Goal: Task Accomplishment & Management: Manage account settings

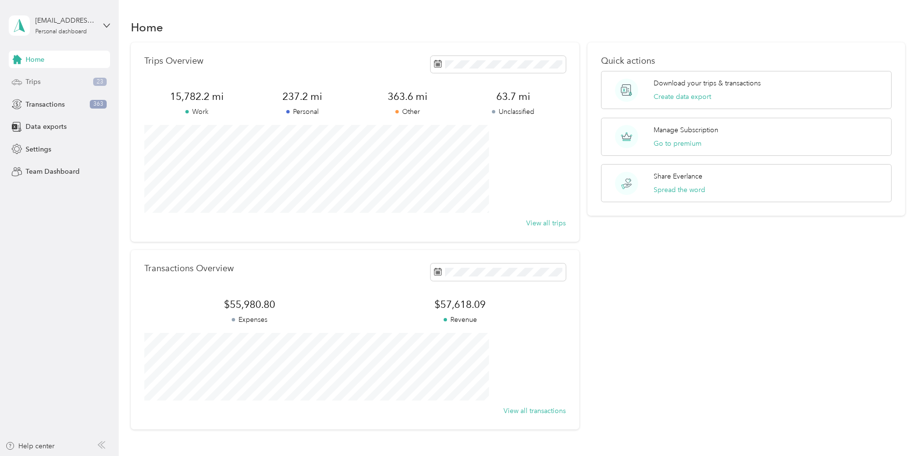
click at [87, 81] on div "Trips 23" at bounding box center [59, 81] width 101 height 17
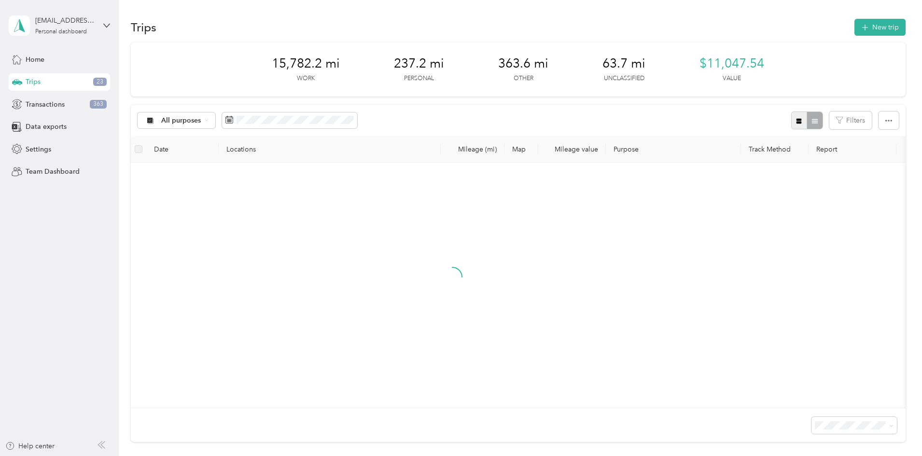
click at [796, 119] on icon "button" at bounding box center [798, 120] width 5 height 5
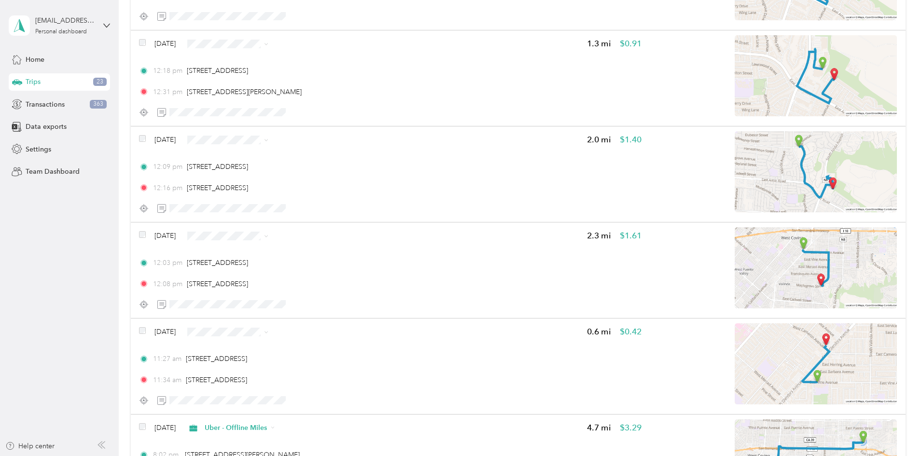
scroll to position [2011, 0]
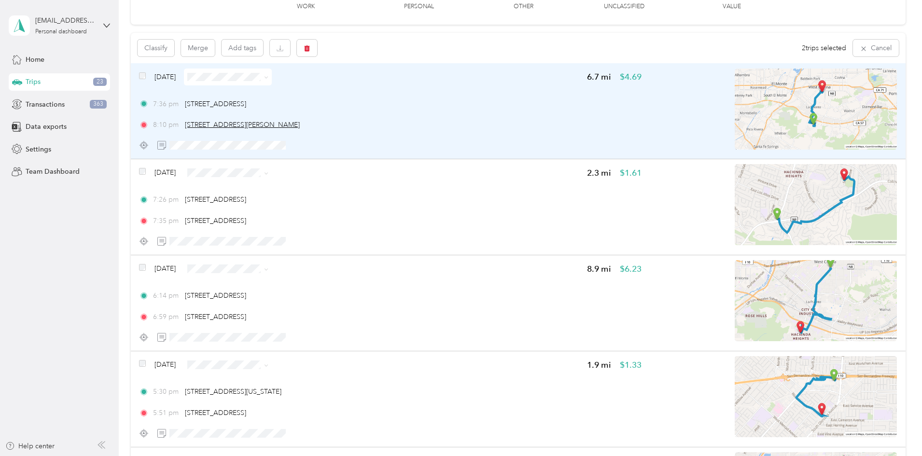
scroll to position [0, 0]
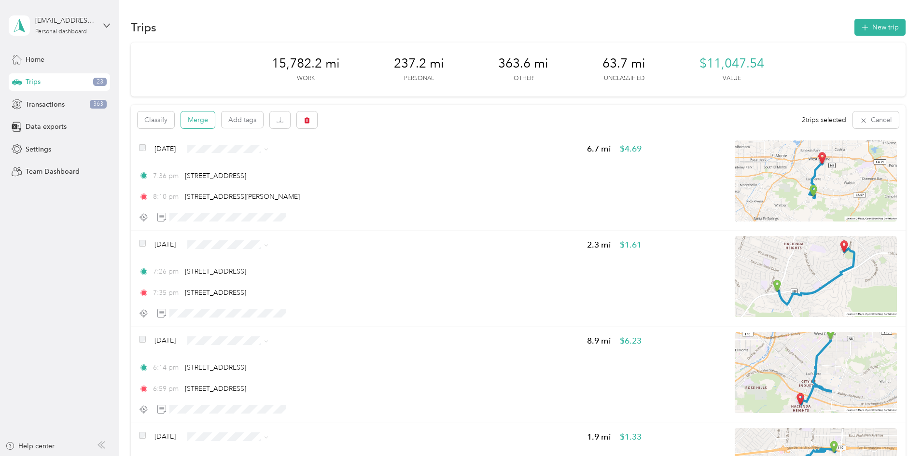
click at [215, 114] on button "Merge" at bounding box center [198, 120] width 34 height 17
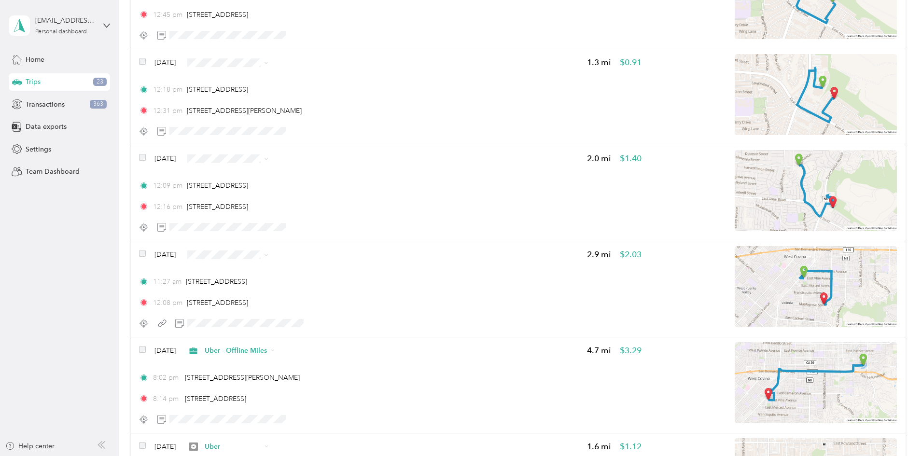
scroll to position [2011, 0]
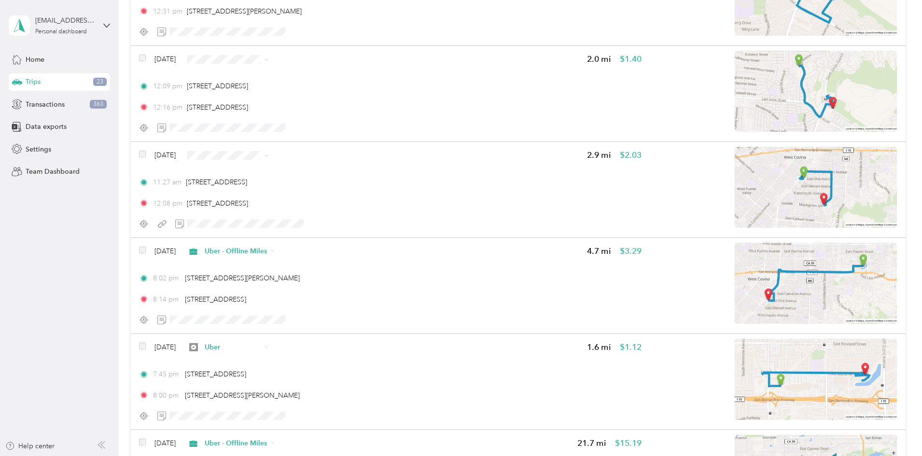
click at [300, 222] on span "Uber" at bounding box center [318, 222] width 62 height 10
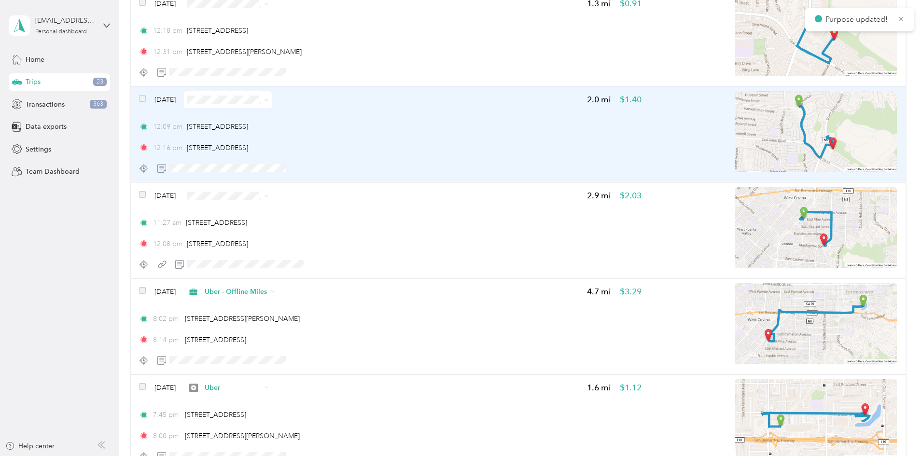
scroll to position [1931, 0]
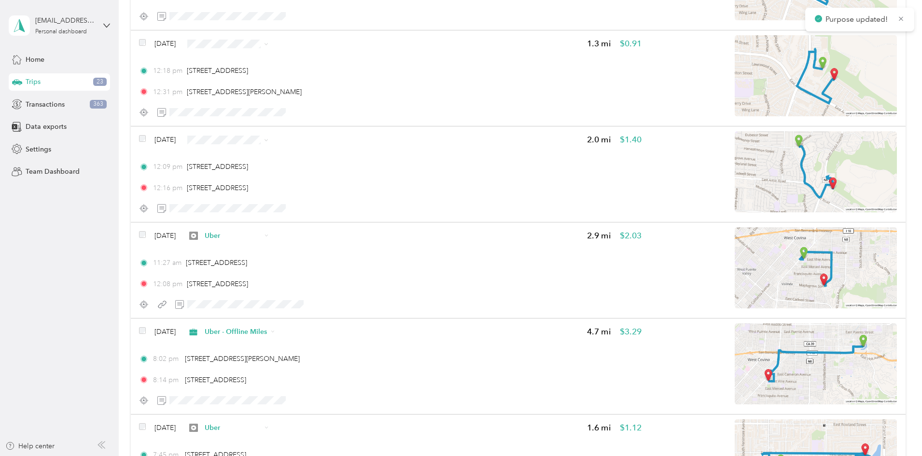
click at [327, 190] on span "Uber - Offline Miles" at bounding box center [318, 190] width 62 height 10
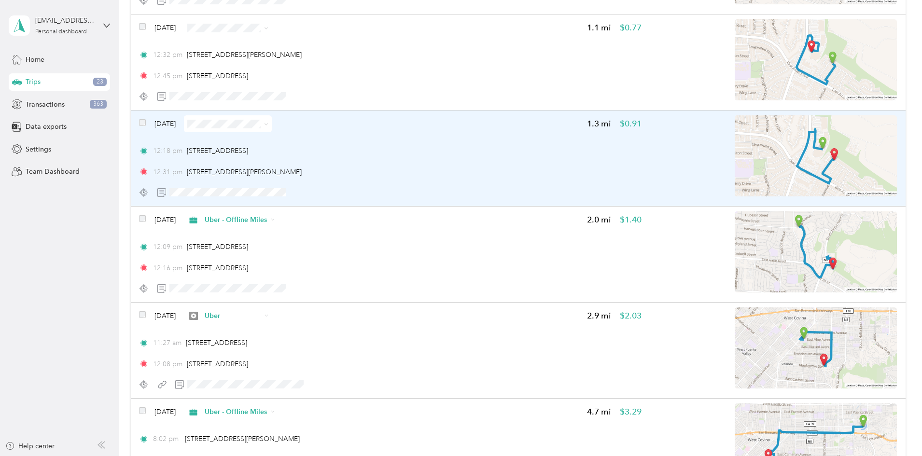
scroll to position [1850, 0]
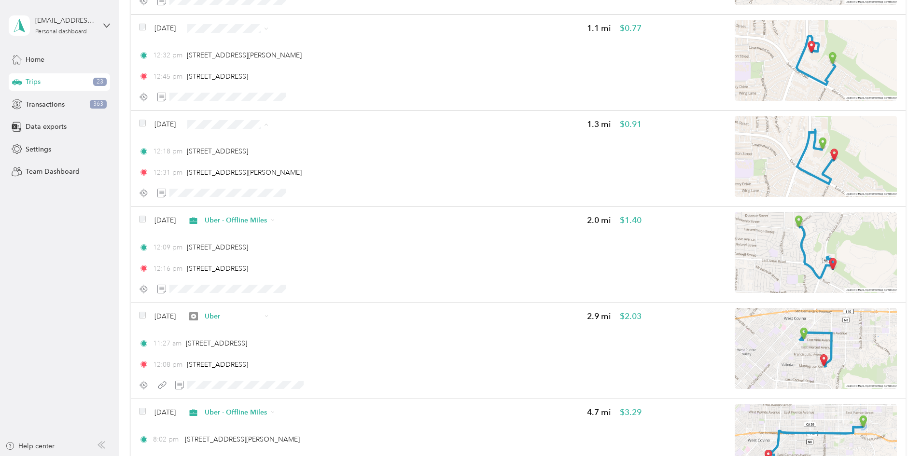
click at [321, 191] on span "Uber" at bounding box center [318, 193] width 62 height 10
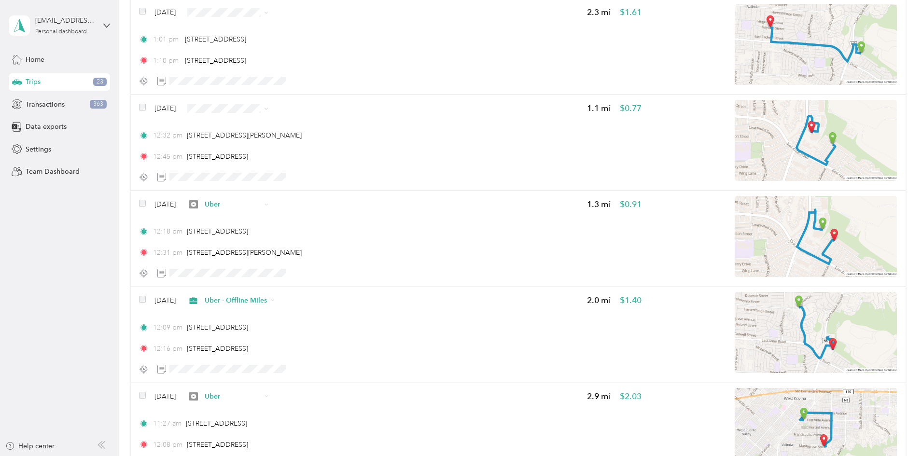
click at [340, 158] on span "Uber - Offline Miles" at bounding box center [318, 160] width 62 height 10
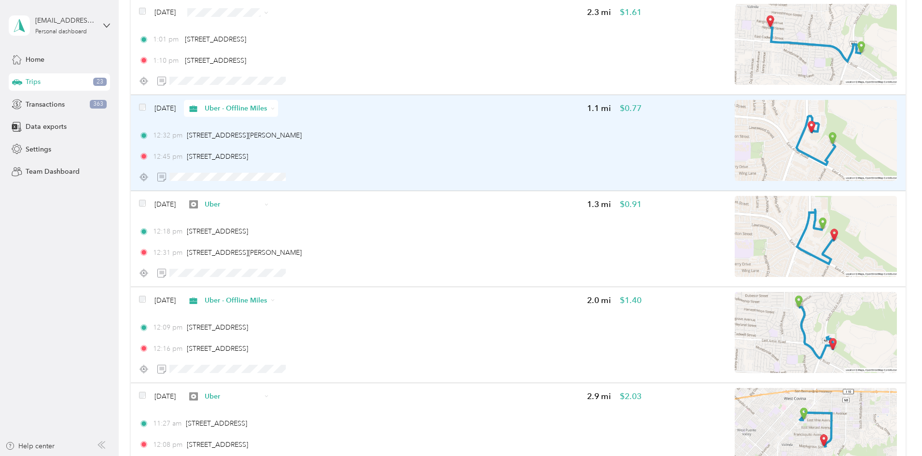
scroll to position [1689, 0]
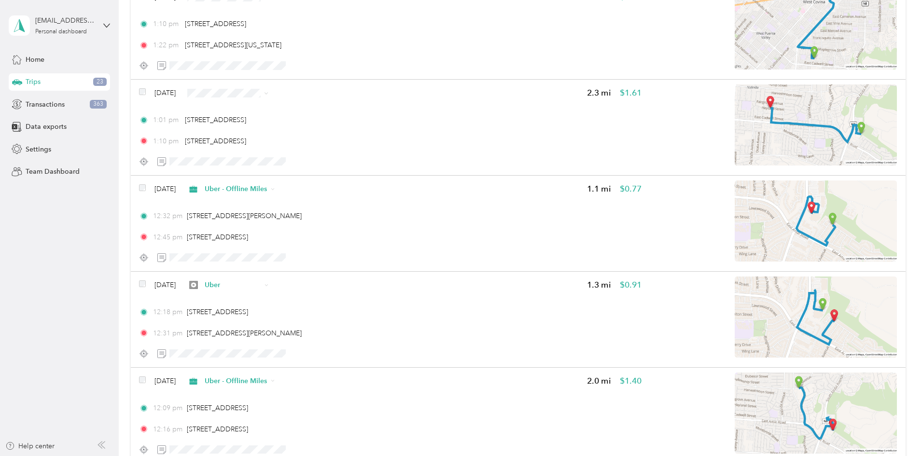
click at [297, 161] on span "Uber" at bounding box center [318, 159] width 62 height 10
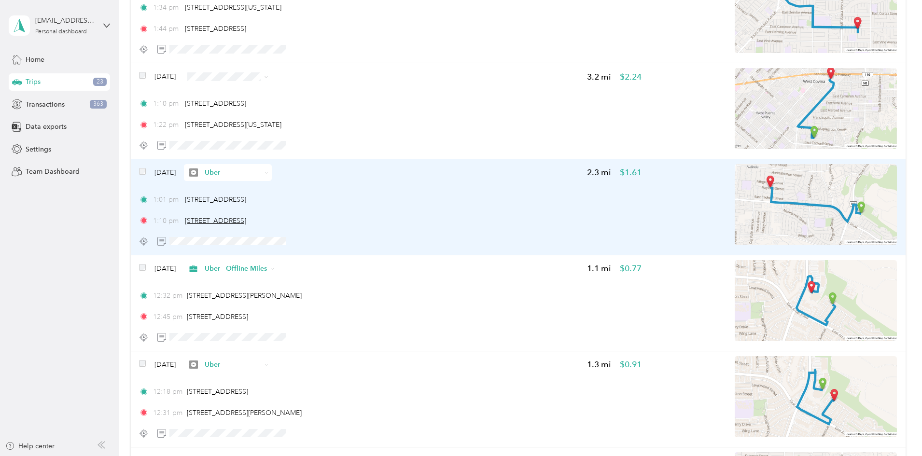
scroll to position [1609, 0]
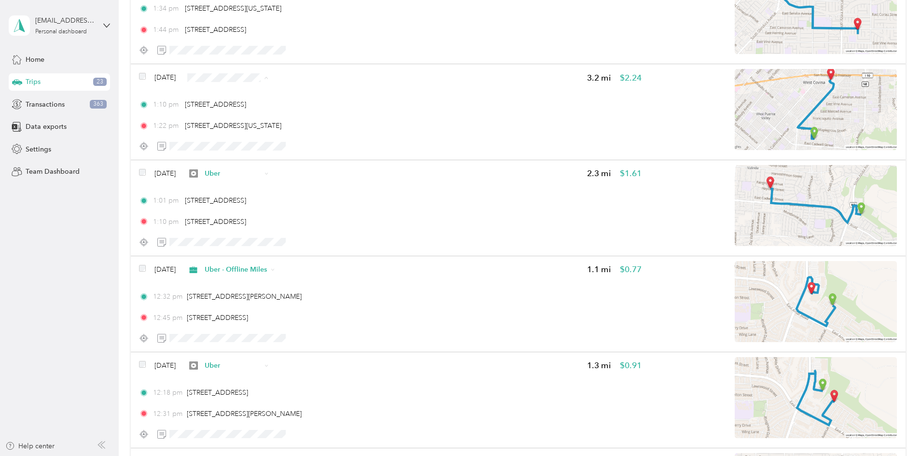
click at [343, 131] on li "Uber - Offline Miles" at bounding box center [310, 129] width 93 height 17
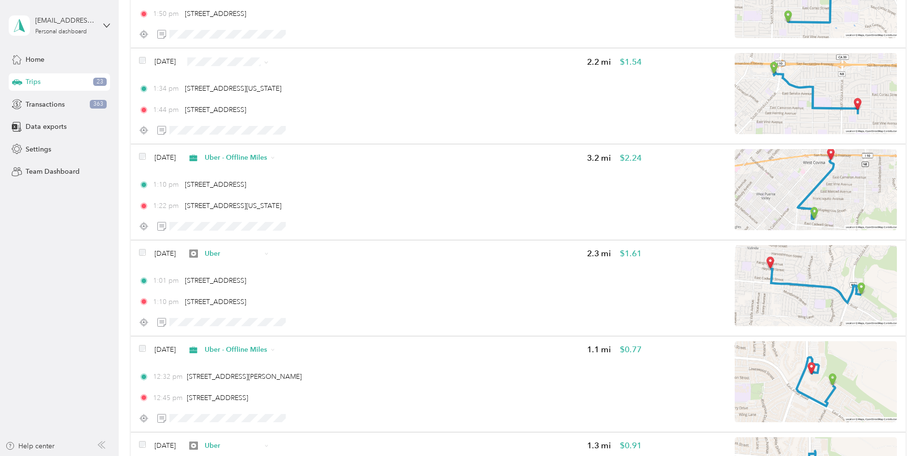
click at [312, 128] on span "Uber" at bounding box center [318, 127] width 62 height 10
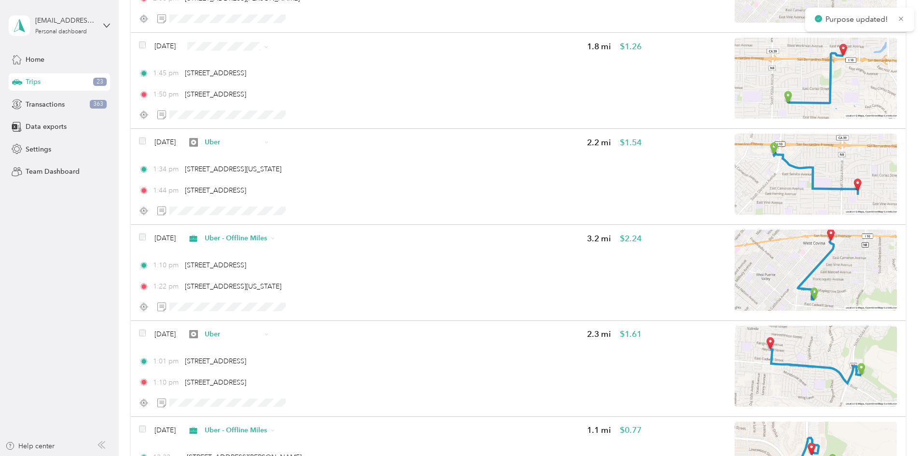
scroll to position [1368, 0]
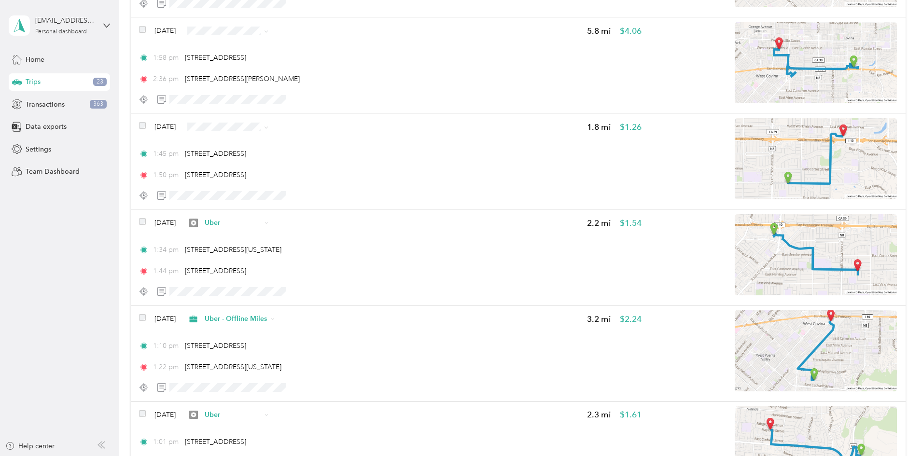
click at [304, 177] on span "Uber - Offline Miles" at bounding box center [318, 178] width 62 height 10
click at [311, 103] on span "Uber" at bounding box center [318, 99] width 62 height 10
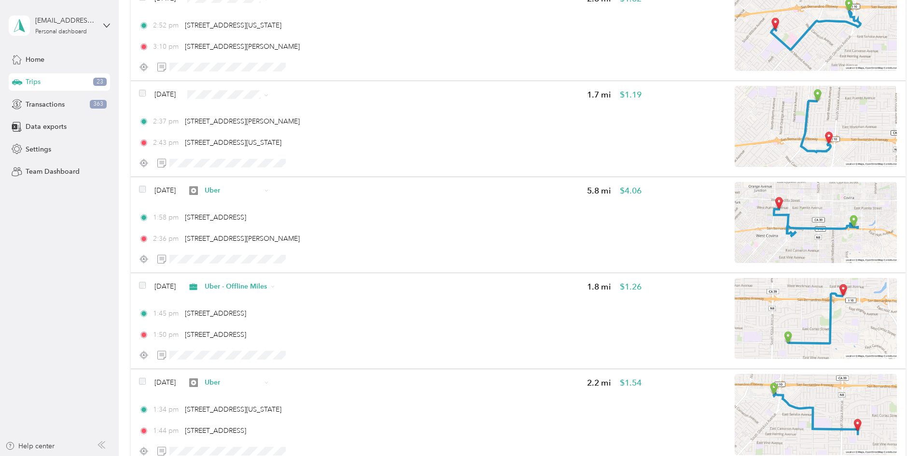
scroll to position [1207, 0]
click at [320, 143] on span "Uber - Offline Miles" at bounding box center [318, 147] width 62 height 10
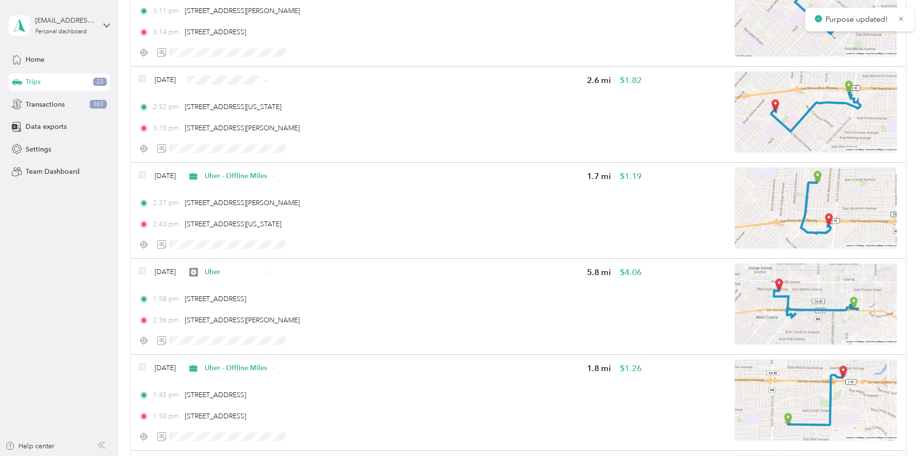
click at [319, 146] on span "Uber" at bounding box center [318, 148] width 62 height 10
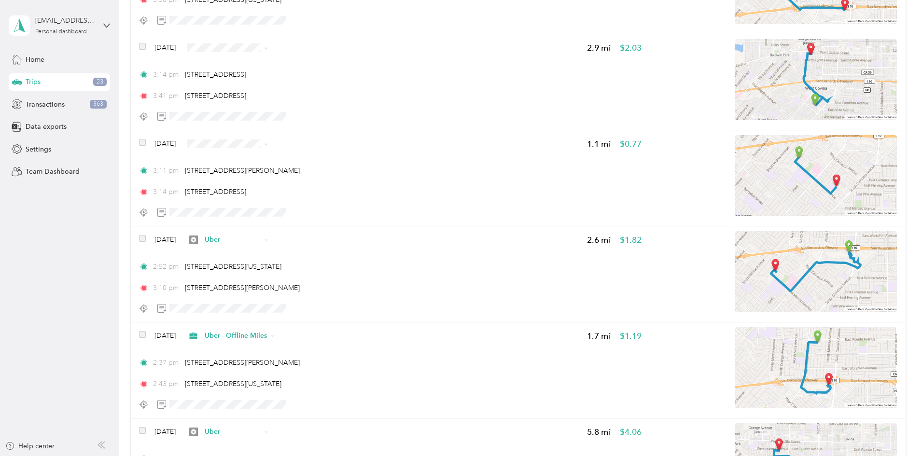
scroll to position [965, 0]
click at [321, 192] on span "Uber - Offline Miles" at bounding box center [318, 195] width 62 height 10
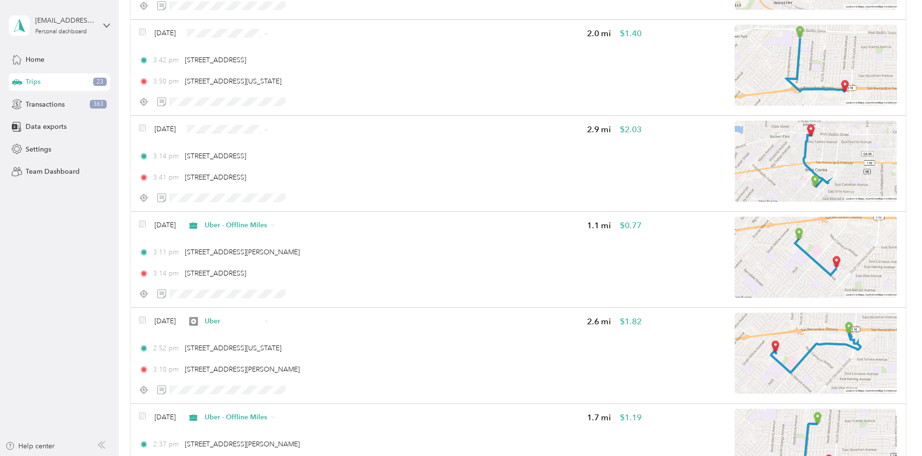
click at [307, 198] on span "Uber" at bounding box center [318, 198] width 62 height 10
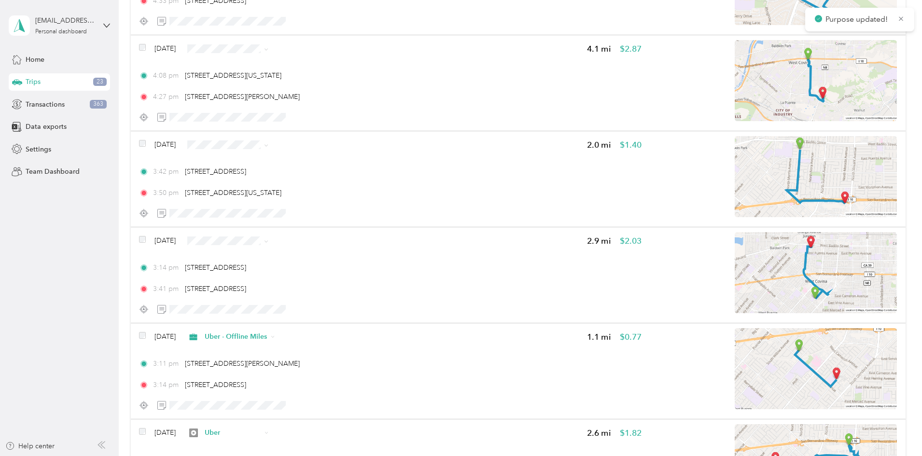
scroll to position [724, 0]
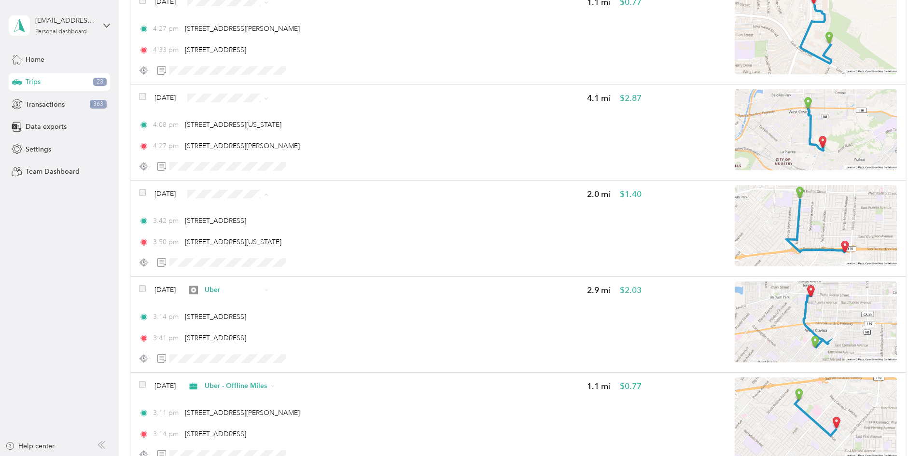
click at [304, 245] on span "Uber - Offline Miles" at bounding box center [318, 245] width 62 height 10
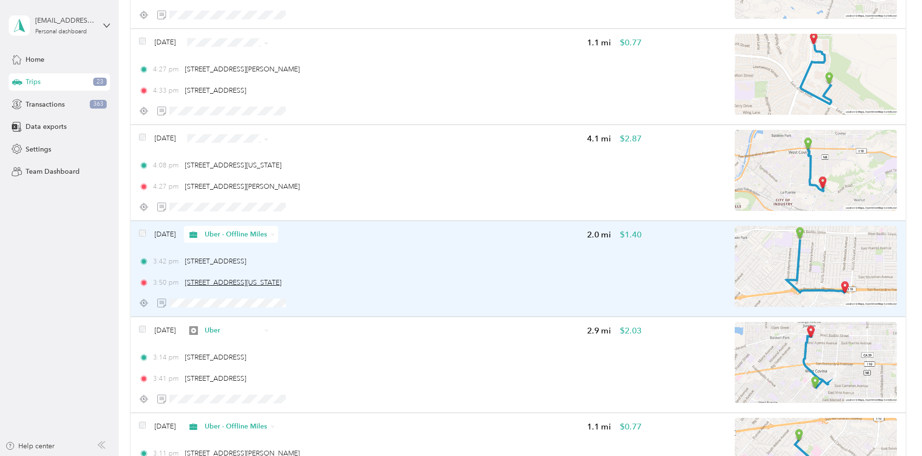
scroll to position [643, 0]
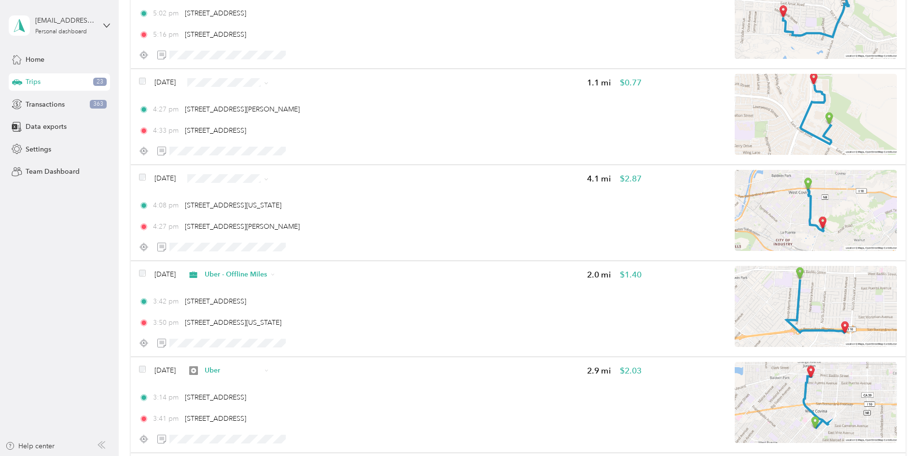
click at [301, 248] on li "Uber" at bounding box center [310, 246] width 93 height 17
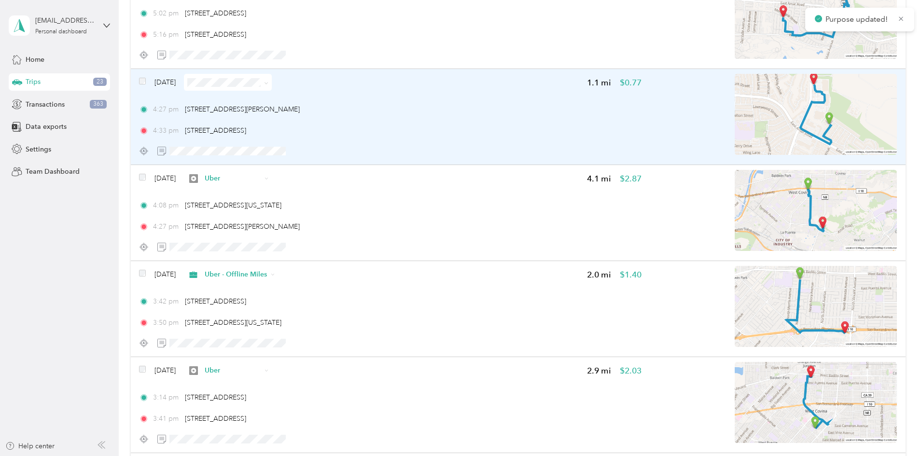
click at [272, 77] on span at bounding box center [228, 82] width 88 height 17
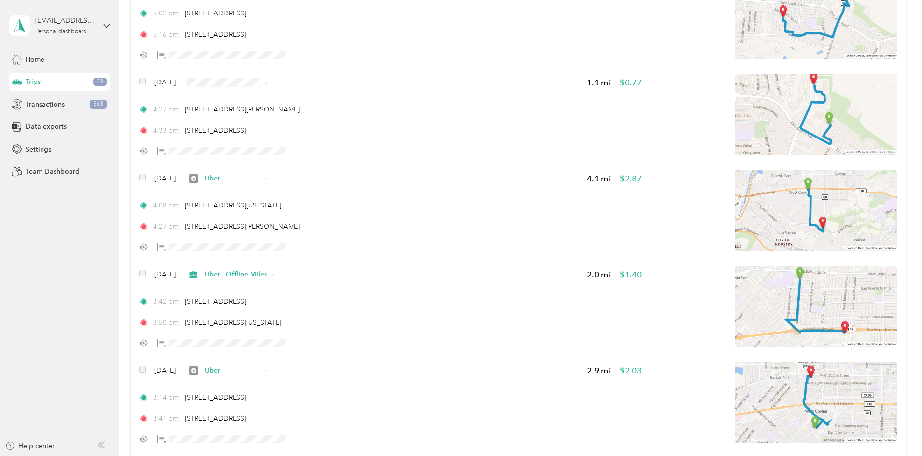
click at [307, 134] on span "Uber - Offline Miles" at bounding box center [318, 131] width 62 height 10
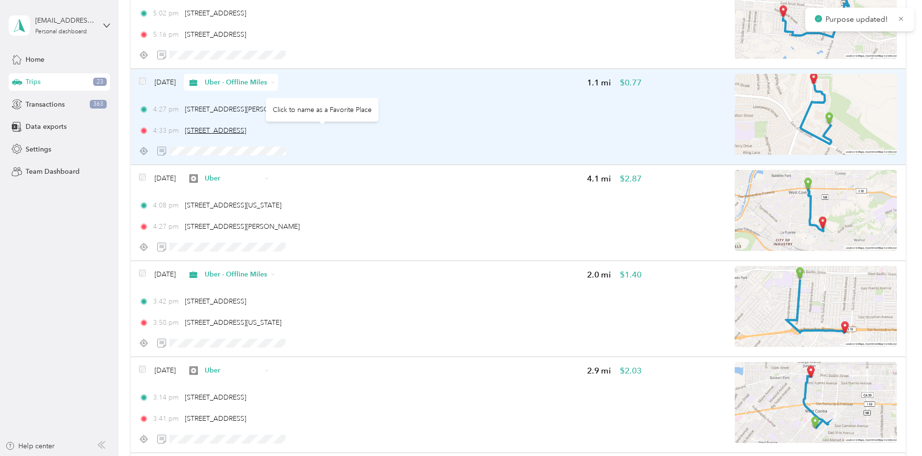
scroll to position [563, 0]
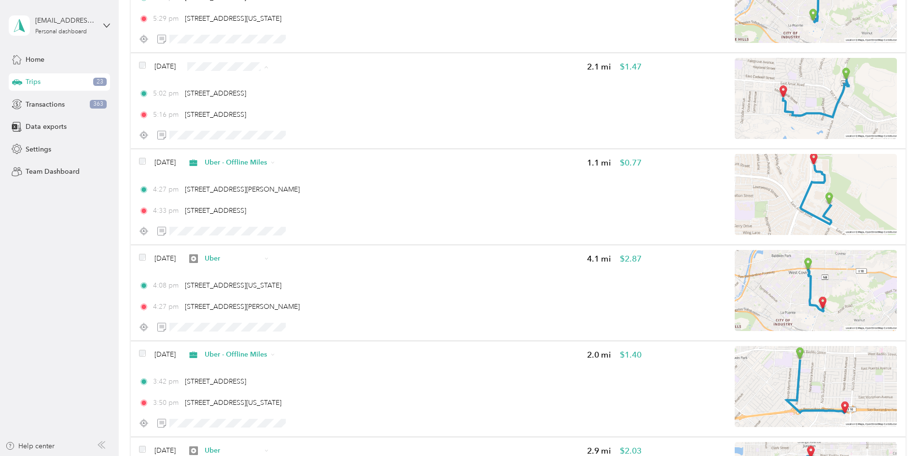
click at [298, 135] on span "Uber" at bounding box center [318, 135] width 62 height 10
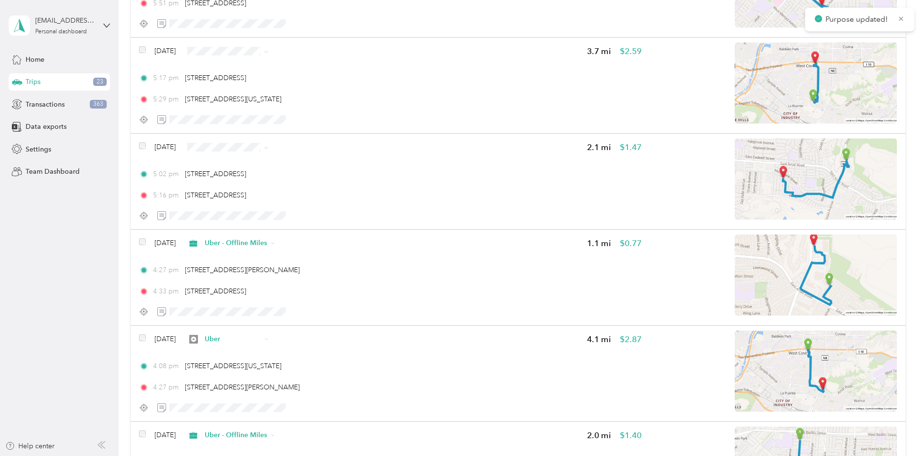
scroll to position [402, 0]
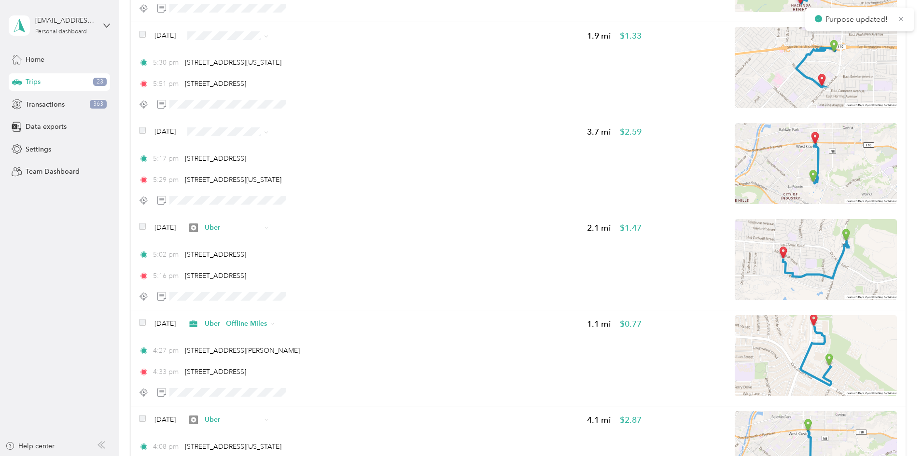
click at [304, 183] on li "Uber - Offline Miles" at bounding box center [310, 182] width 93 height 17
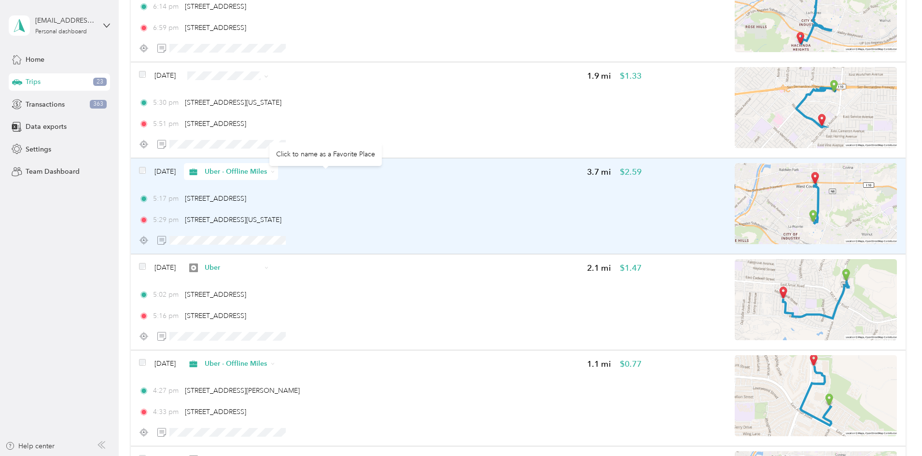
scroll to position [322, 0]
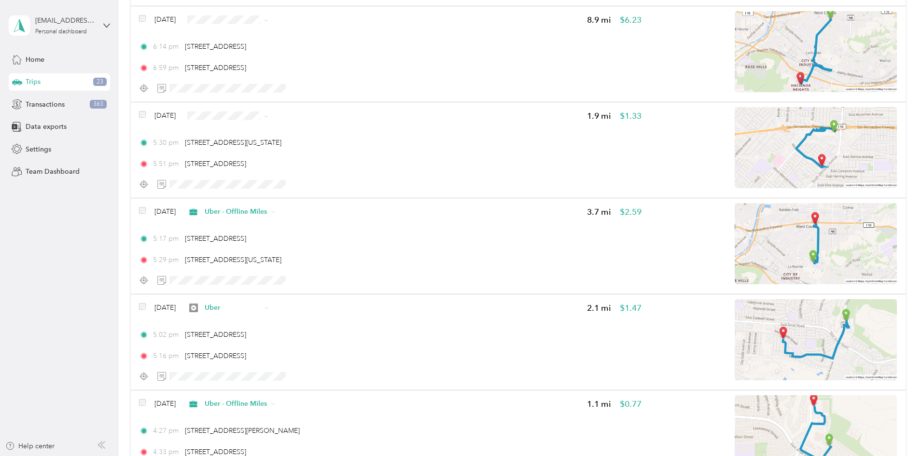
click at [296, 184] on li "Uber" at bounding box center [310, 179] width 93 height 17
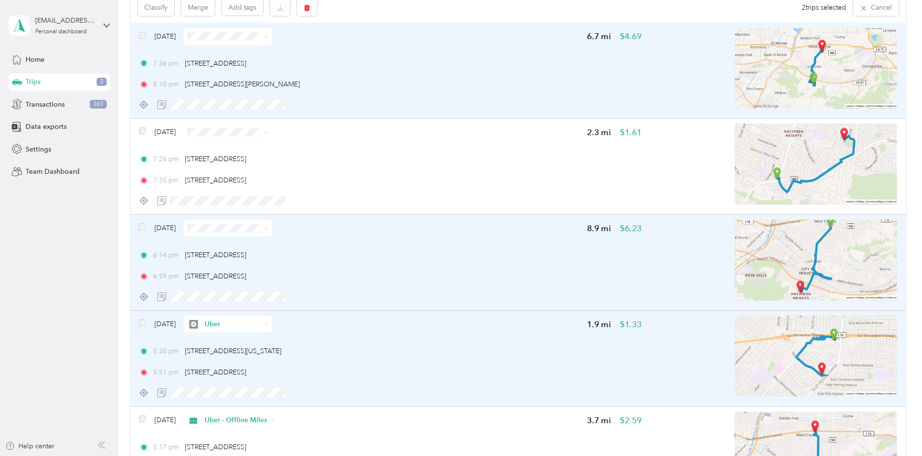
scroll to position [0, 0]
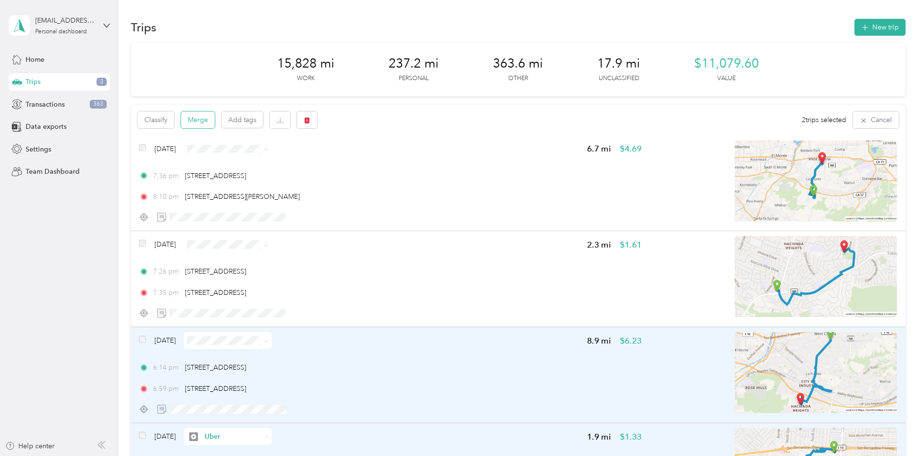
click at [215, 118] on button "Merge" at bounding box center [198, 120] width 34 height 17
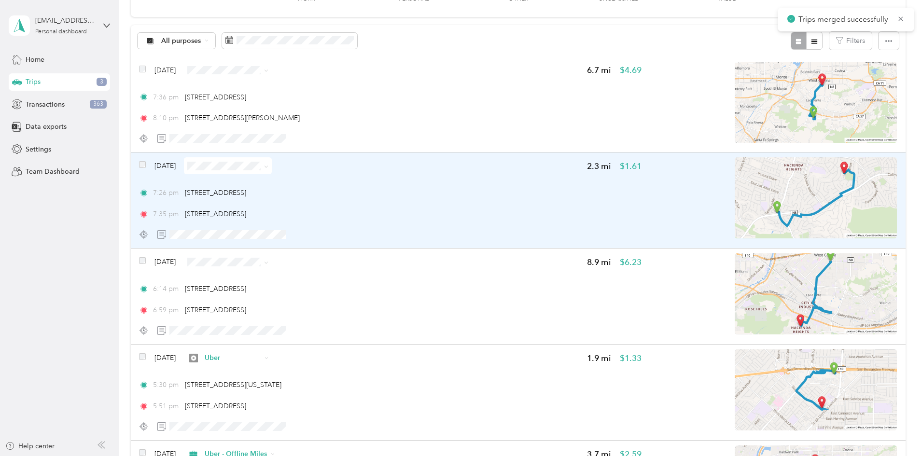
scroll to position [81, 0]
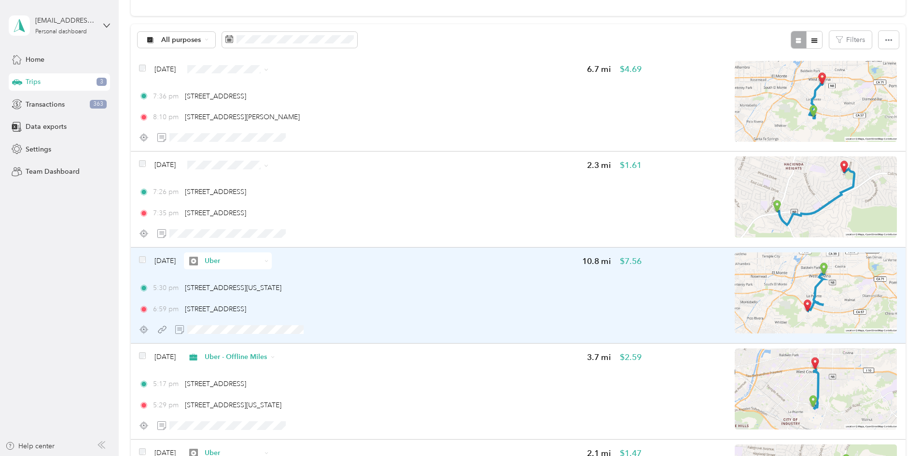
click at [748, 280] on img at bounding box center [816, 292] width 162 height 81
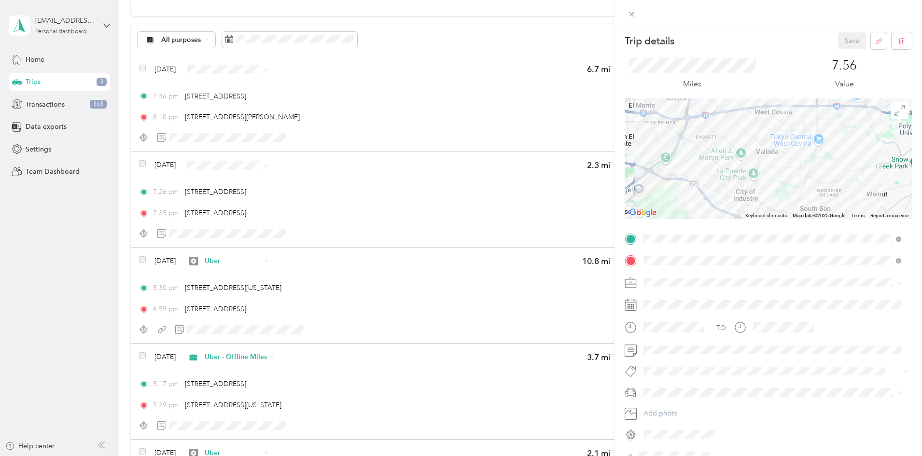
drag, startPoint x: 817, startPoint y: 165, endPoint x: 812, endPoint y: 144, distance: 21.3
click at [812, 144] on div at bounding box center [768, 158] width 287 height 121
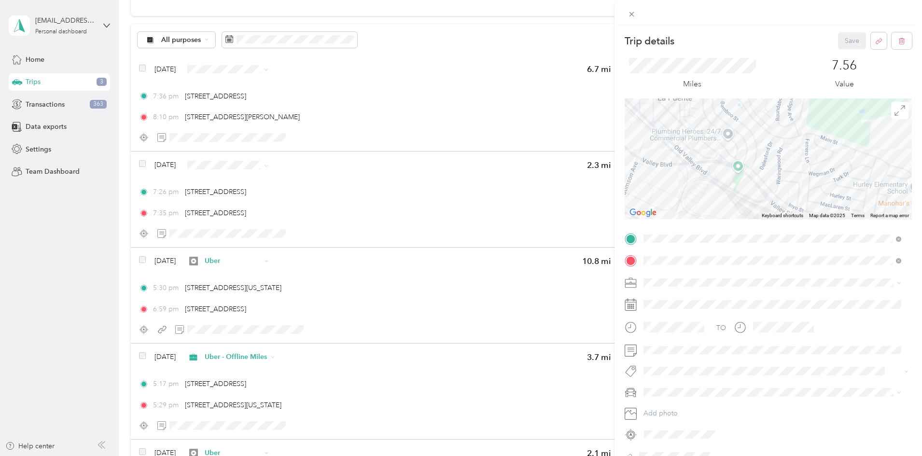
drag, startPoint x: 782, startPoint y: 159, endPoint x: 769, endPoint y: 129, distance: 31.8
click at [769, 129] on div at bounding box center [768, 158] width 287 height 121
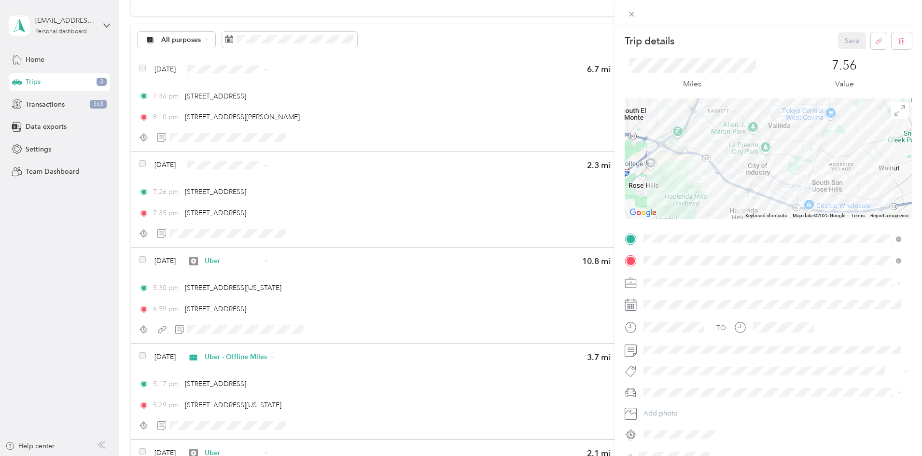
drag, startPoint x: 817, startPoint y: 133, endPoint x: 785, endPoint y: 170, distance: 49.3
click at [786, 188] on div at bounding box center [768, 158] width 287 height 121
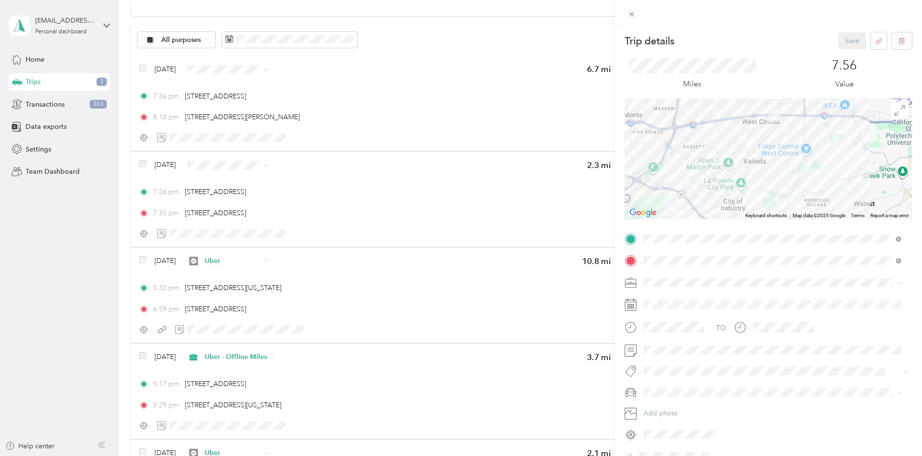
drag, startPoint x: 794, startPoint y: 126, endPoint x: 776, endPoint y: 137, distance: 21.0
click at [776, 137] on div at bounding box center [768, 158] width 287 height 121
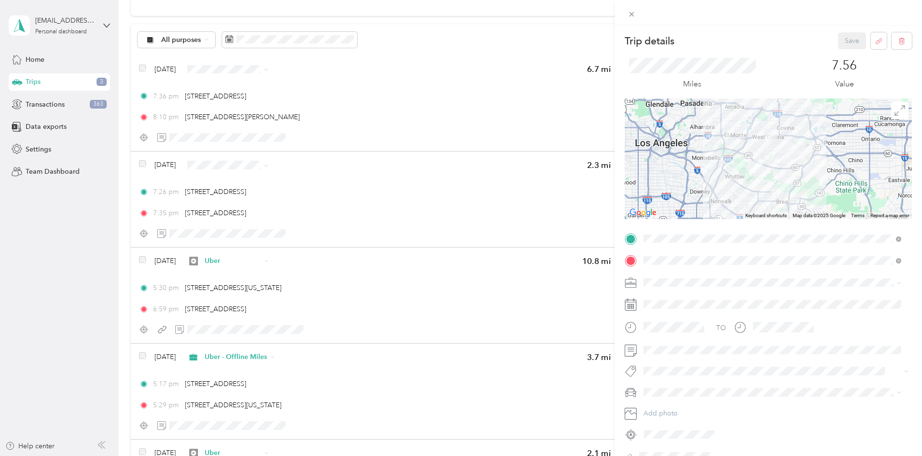
drag, startPoint x: 801, startPoint y: 145, endPoint x: 779, endPoint y: 143, distance: 22.8
click at [784, 150] on div at bounding box center [768, 158] width 287 height 121
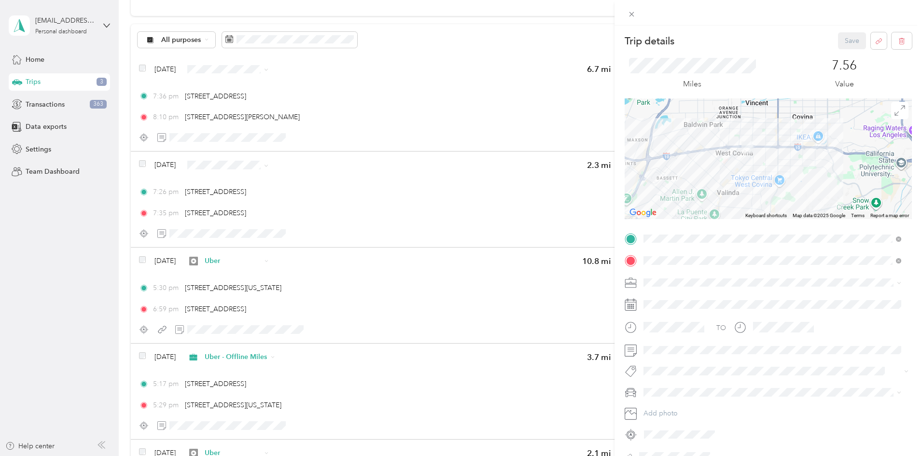
drag, startPoint x: 728, startPoint y: 151, endPoint x: 760, endPoint y: 156, distance: 31.8
click at [760, 156] on div at bounding box center [768, 158] width 287 height 121
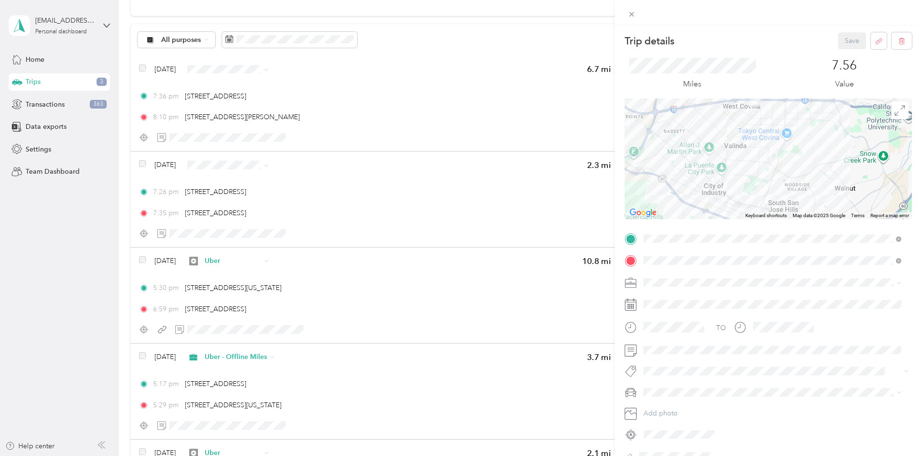
drag, startPoint x: 753, startPoint y: 177, endPoint x: 766, endPoint y: 126, distance: 52.5
click at [766, 126] on div at bounding box center [768, 158] width 287 height 121
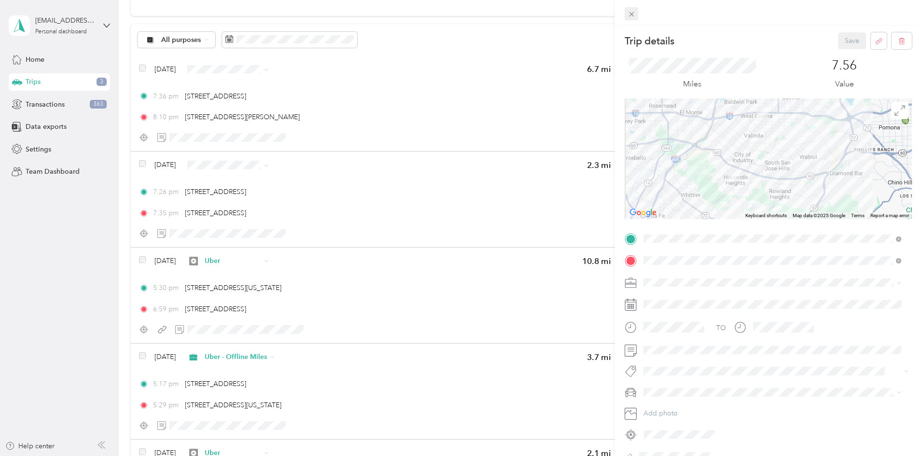
click at [630, 13] on icon at bounding box center [631, 14] width 5 height 5
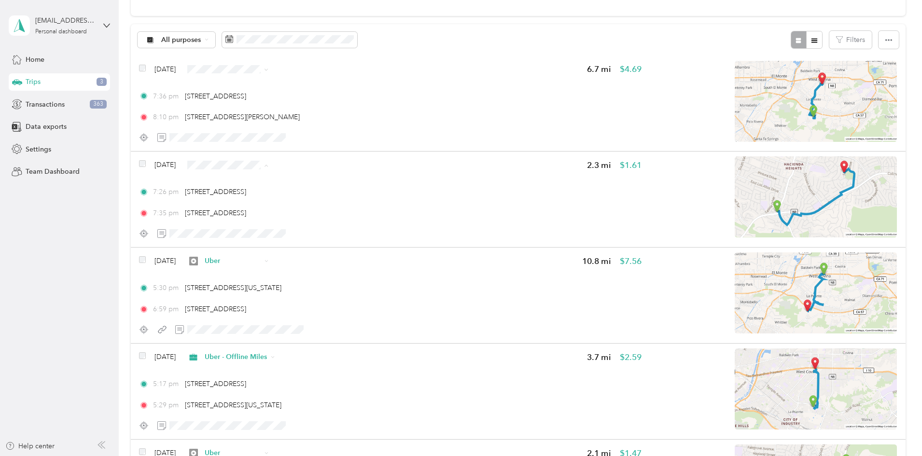
click at [316, 217] on span "Uber - Offline Miles" at bounding box center [318, 216] width 62 height 10
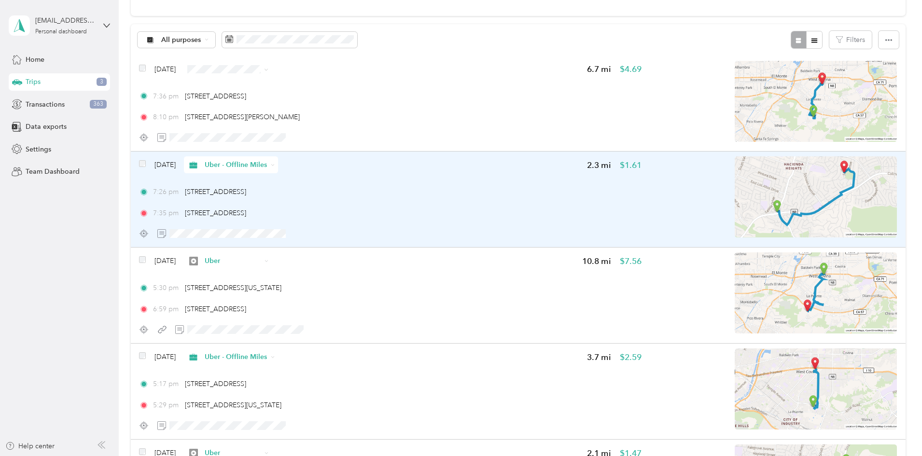
click at [743, 181] on img at bounding box center [816, 196] width 162 height 81
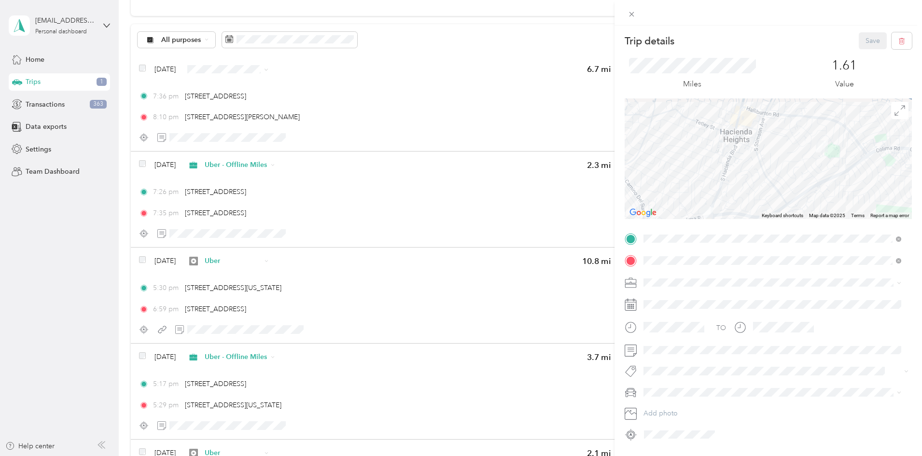
click at [169, 203] on div "Trip details Save This trip cannot be edited because it is either under review,…" at bounding box center [461, 228] width 922 height 456
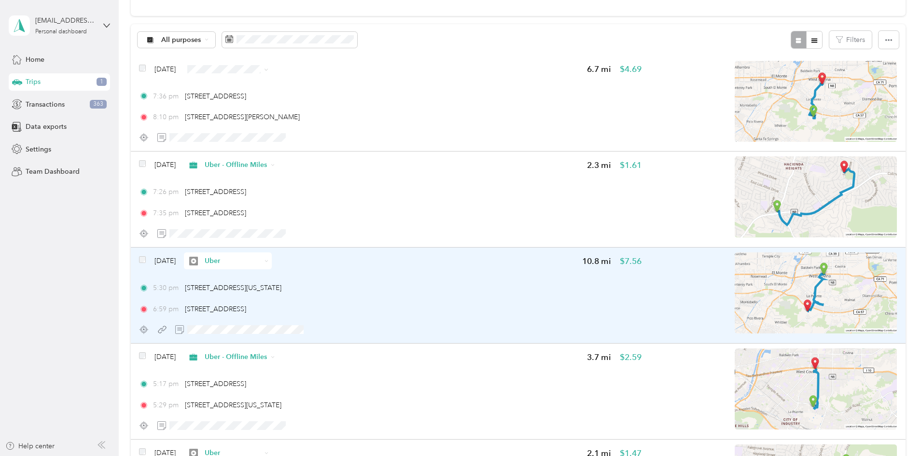
click at [741, 286] on img at bounding box center [816, 292] width 162 height 81
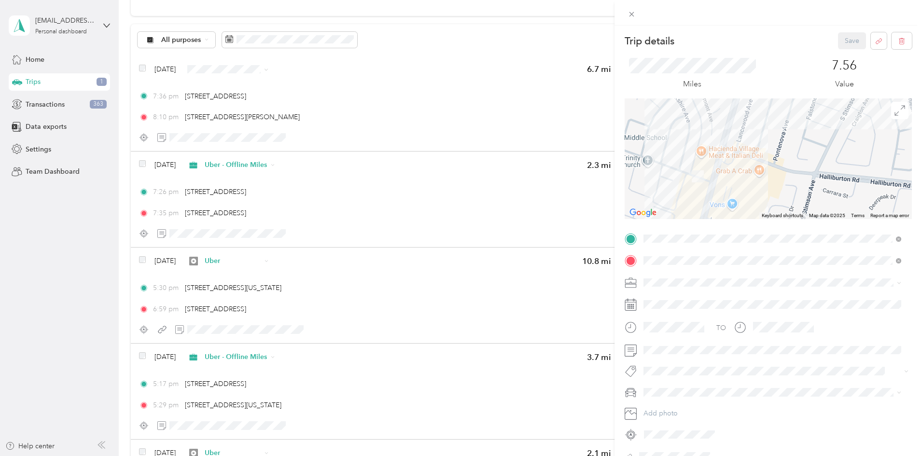
click at [109, 207] on div "Trip details Save This trip cannot be edited because it is either under review,…" at bounding box center [461, 228] width 922 height 456
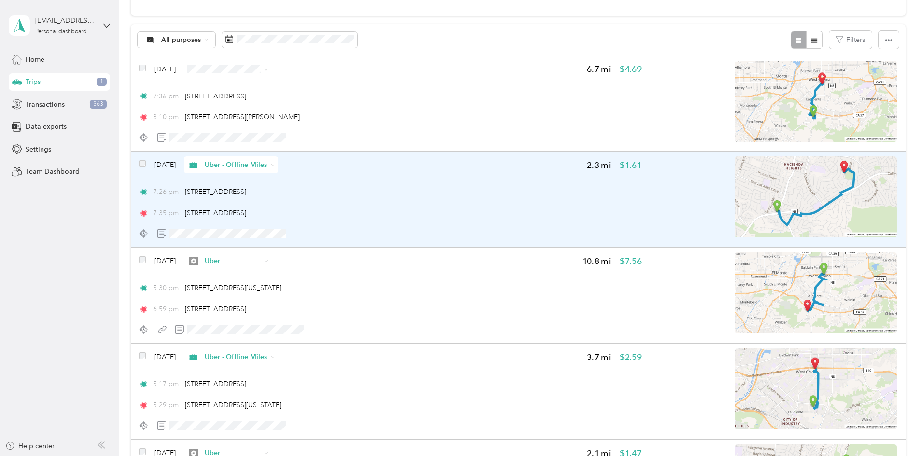
click at [267, 164] on span "Uber - Offline Miles" at bounding box center [236, 165] width 63 height 10
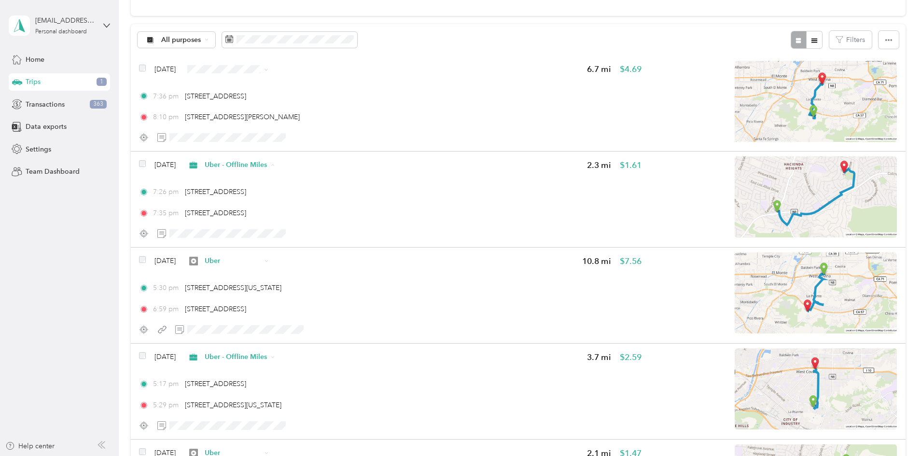
click at [329, 232] on span "Uber" at bounding box center [324, 233] width 74 height 10
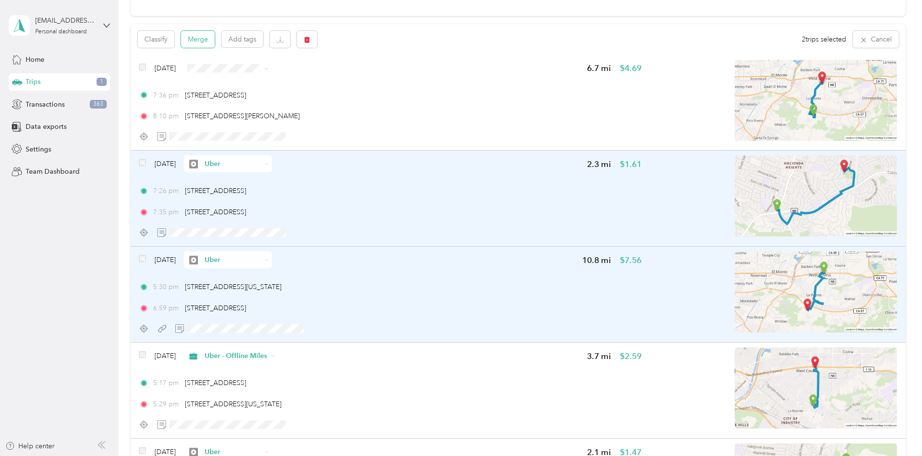
click at [215, 37] on button "Merge" at bounding box center [198, 39] width 34 height 17
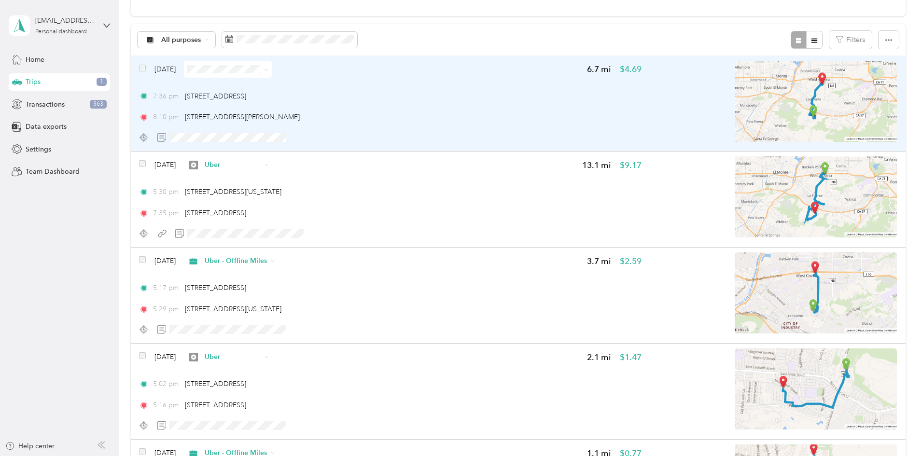
click at [768, 91] on img at bounding box center [816, 101] width 162 height 81
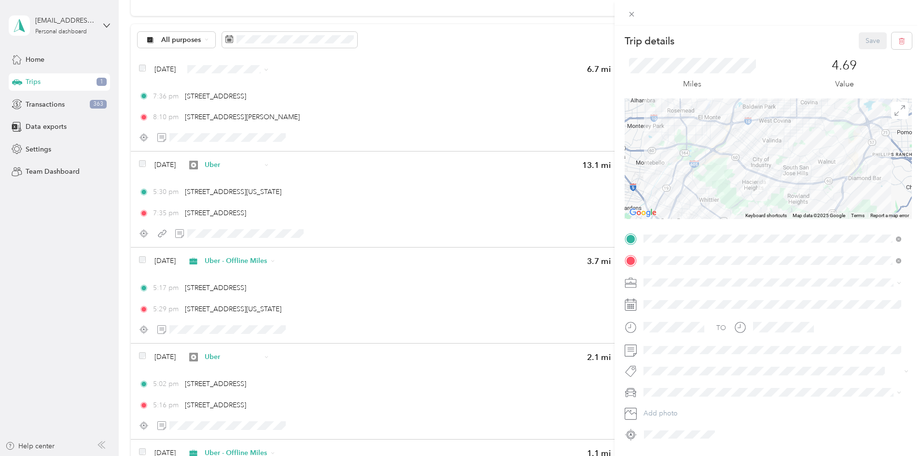
click at [151, 154] on div "Trip details Save This trip cannot be edited because it is either under review,…" at bounding box center [461, 228] width 922 height 456
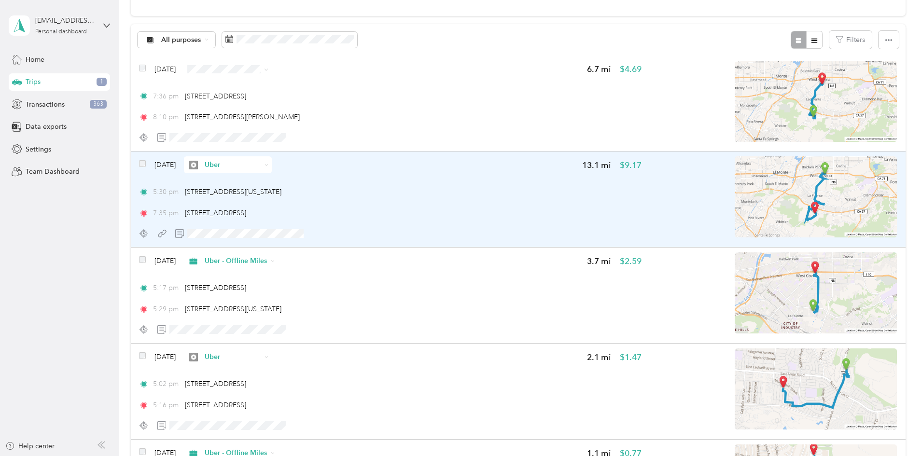
click at [786, 196] on img at bounding box center [816, 196] width 162 height 81
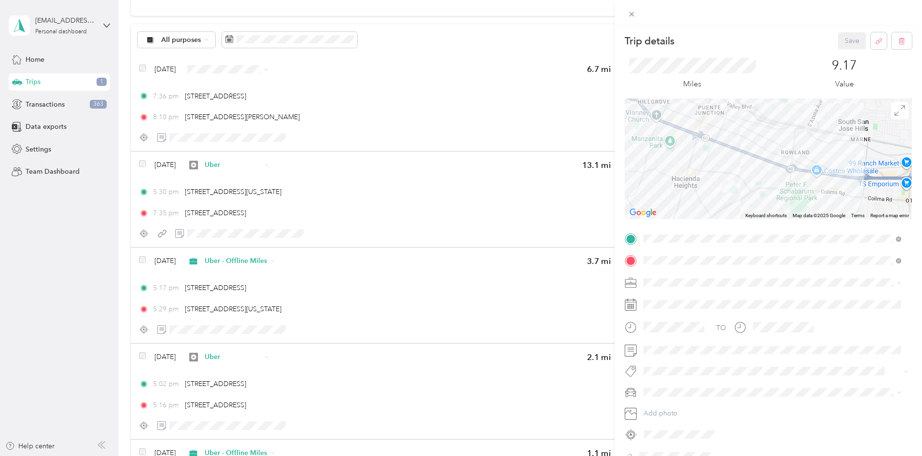
drag, startPoint x: 747, startPoint y: 189, endPoint x: 709, endPoint y: 191, distance: 38.2
click at [709, 191] on div at bounding box center [768, 158] width 287 height 121
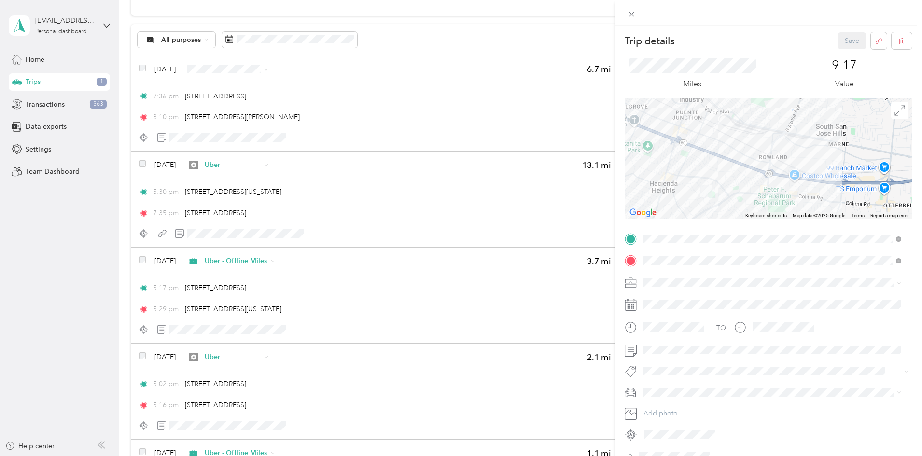
drag, startPoint x: 686, startPoint y: 176, endPoint x: 660, endPoint y: 181, distance: 26.7
click at [661, 181] on div at bounding box center [768, 158] width 287 height 121
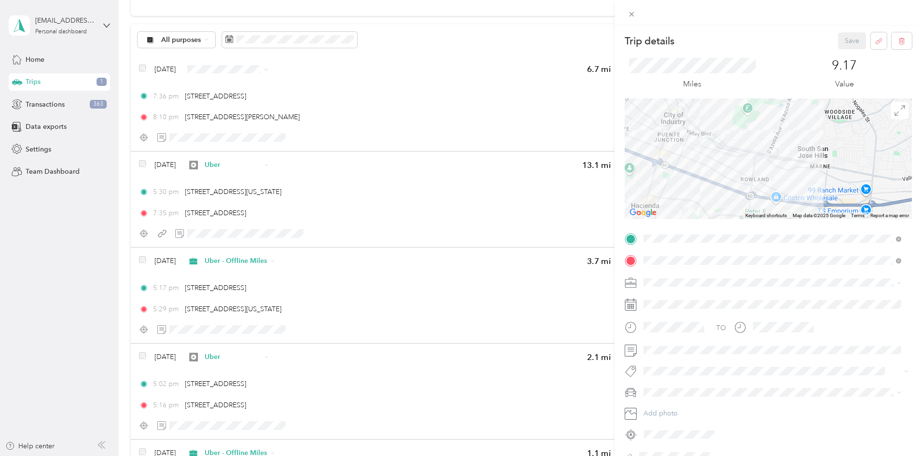
drag, startPoint x: 760, startPoint y: 146, endPoint x: 754, endPoint y: 155, distance: 11.3
click at [754, 155] on div at bounding box center [768, 158] width 287 height 121
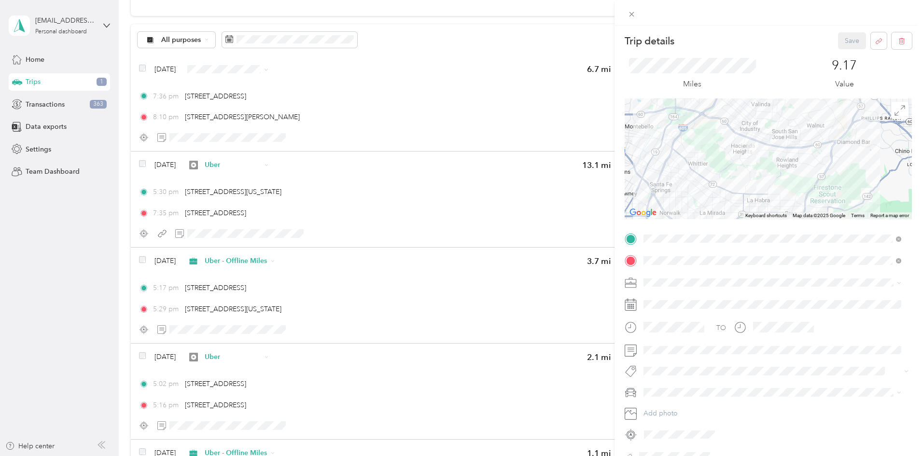
drag, startPoint x: 789, startPoint y: 144, endPoint x: 802, endPoint y: 120, distance: 27.9
click at [802, 120] on div at bounding box center [768, 158] width 287 height 121
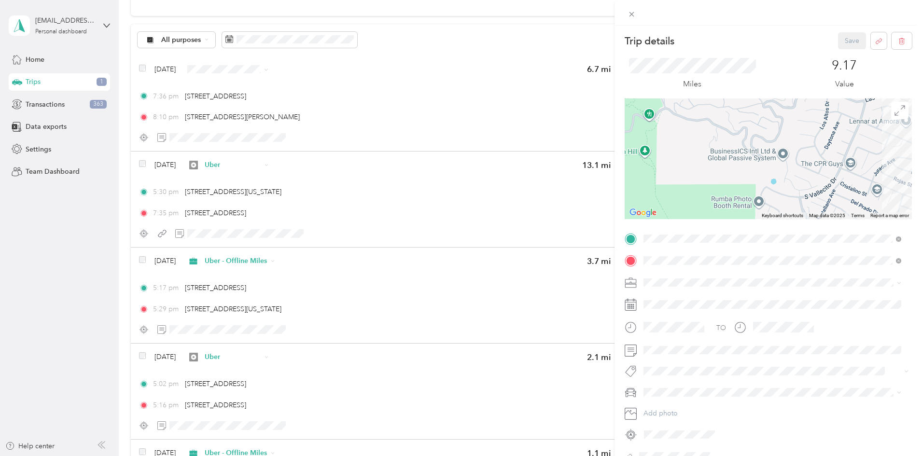
drag, startPoint x: 730, startPoint y: 134, endPoint x: 731, endPoint y: 176, distance: 42.0
click at [731, 176] on div at bounding box center [768, 158] width 287 height 121
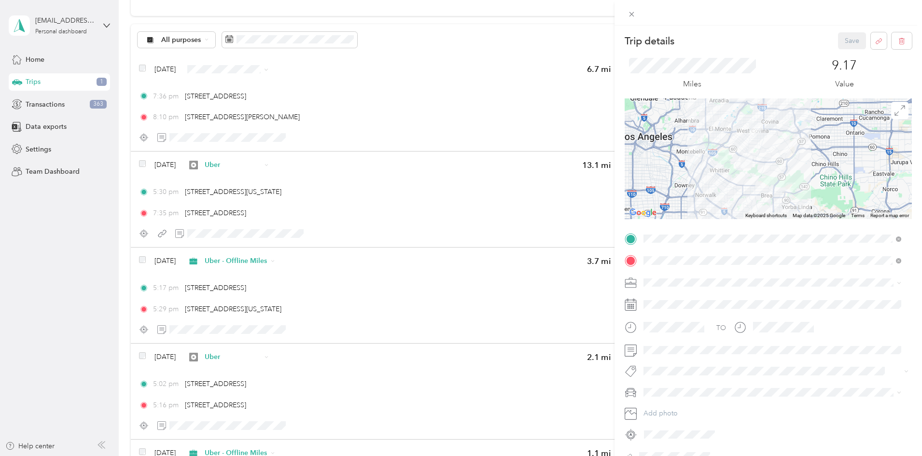
drag, startPoint x: 791, startPoint y: 147, endPoint x: 780, endPoint y: 152, distance: 11.9
click at [780, 152] on div at bounding box center [768, 158] width 287 height 121
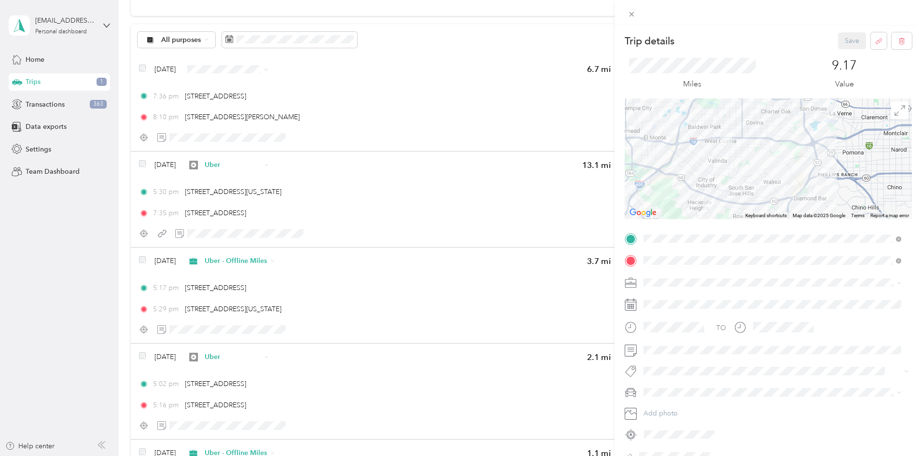
drag, startPoint x: 763, startPoint y: 151, endPoint x: 757, endPoint y: 178, distance: 27.6
click at [757, 178] on div at bounding box center [768, 158] width 287 height 121
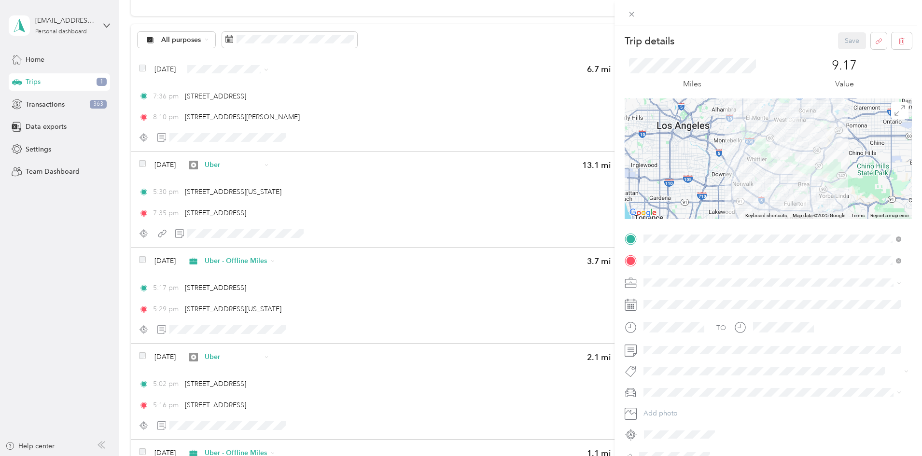
drag, startPoint x: 790, startPoint y: 137, endPoint x: 823, endPoint y: 113, distance: 40.4
click at [823, 113] on div at bounding box center [768, 158] width 287 height 121
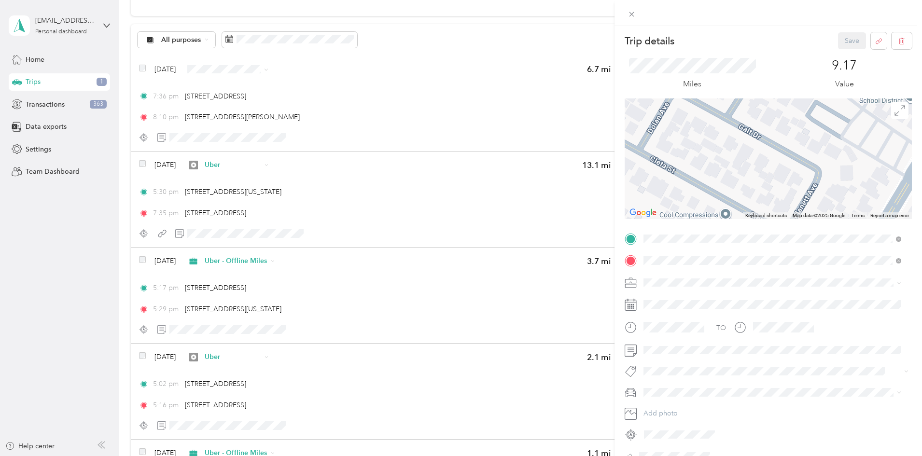
drag, startPoint x: 829, startPoint y: 174, endPoint x: 787, endPoint y: 177, distance: 41.7
click at [787, 177] on div at bounding box center [768, 158] width 287 height 121
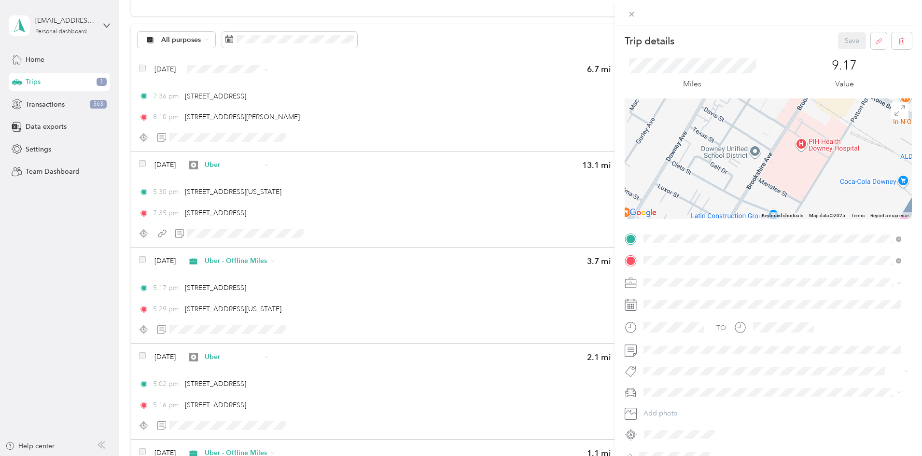
drag, startPoint x: 818, startPoint y: 167, endPoint x: 750, endPoint y: 167, distance: 68.1
click at [750, 167] on div at bounding box center [768, 158] width 287 height 121
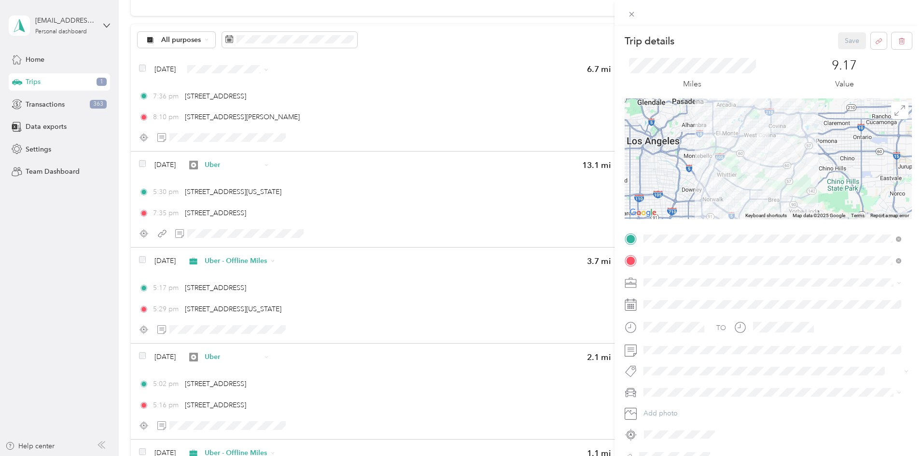
drag, startPoint x: 786, startPoint y: 155, endPoint x: 714, endPoint y: 187, distance: 78.5
click at [714, 187] on div at bounding box center [768, 158] width 287 height 121
click at [151, 181] on div "Trip details Save This trip cannot be edited because it is either under review,…" at bounding box center [461, 228] width 922 height 456
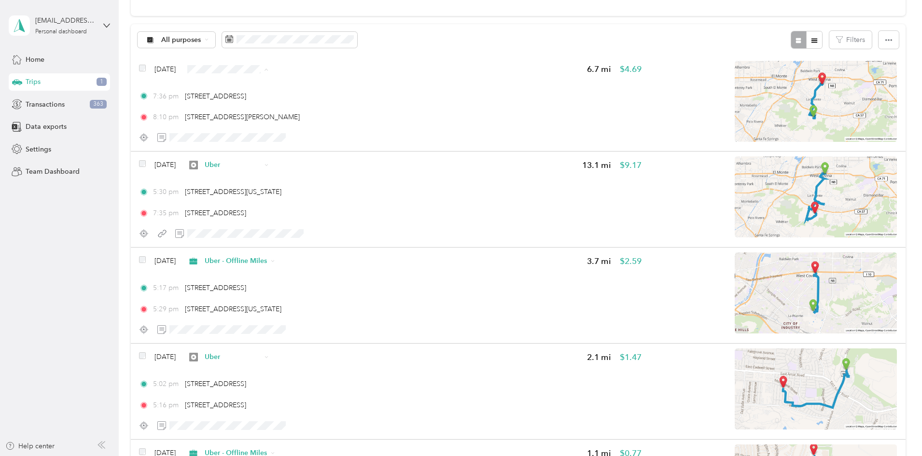
click at [339, 119] on span "Uber - Offline Miles" at bounding box center [318, 121] width 62 height 10
click at [101, 103] on span "363" at bounding box center [98, 104] width 17 height 9
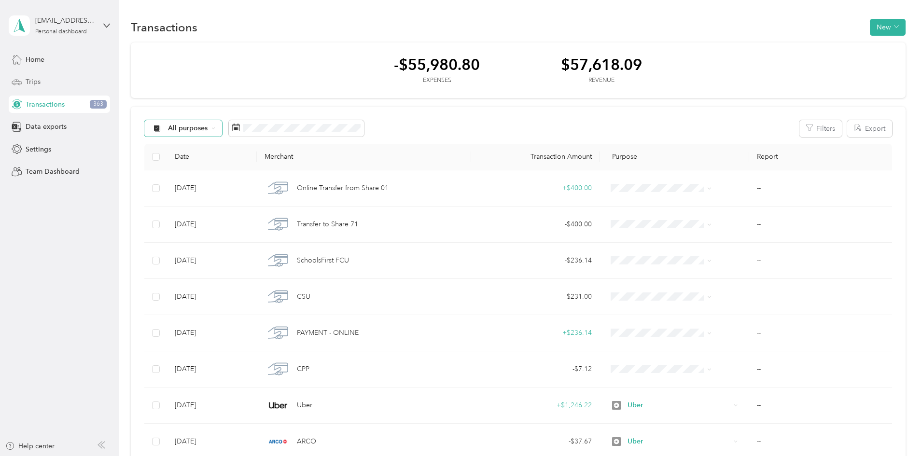
click at [208, 128] on span "All purposes" at bounding box center [188, 128] width 40 height 7
click at [273, 227] on span "Uber" at bounding box center [264, 228] width 62 height 10
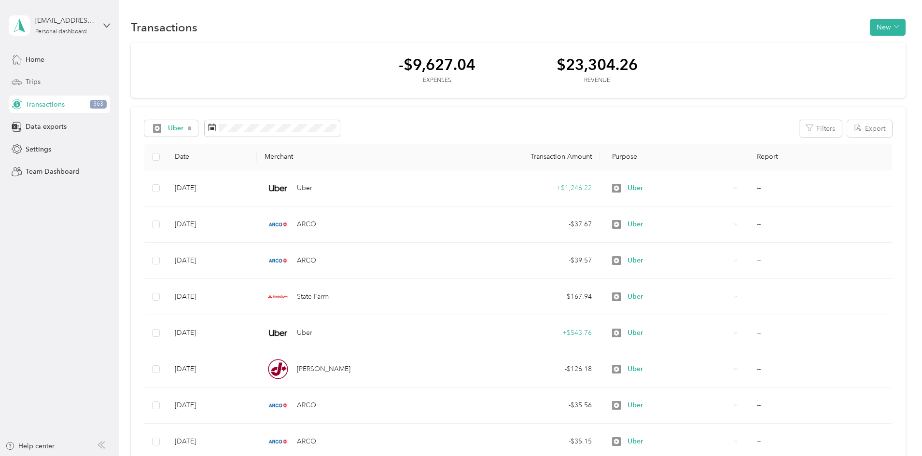
click at [89, 82] on div "Trips" at bounding box center [59, 81] width 101 height 17
